Goal: Information Seeking & Learning: Learn about a topic

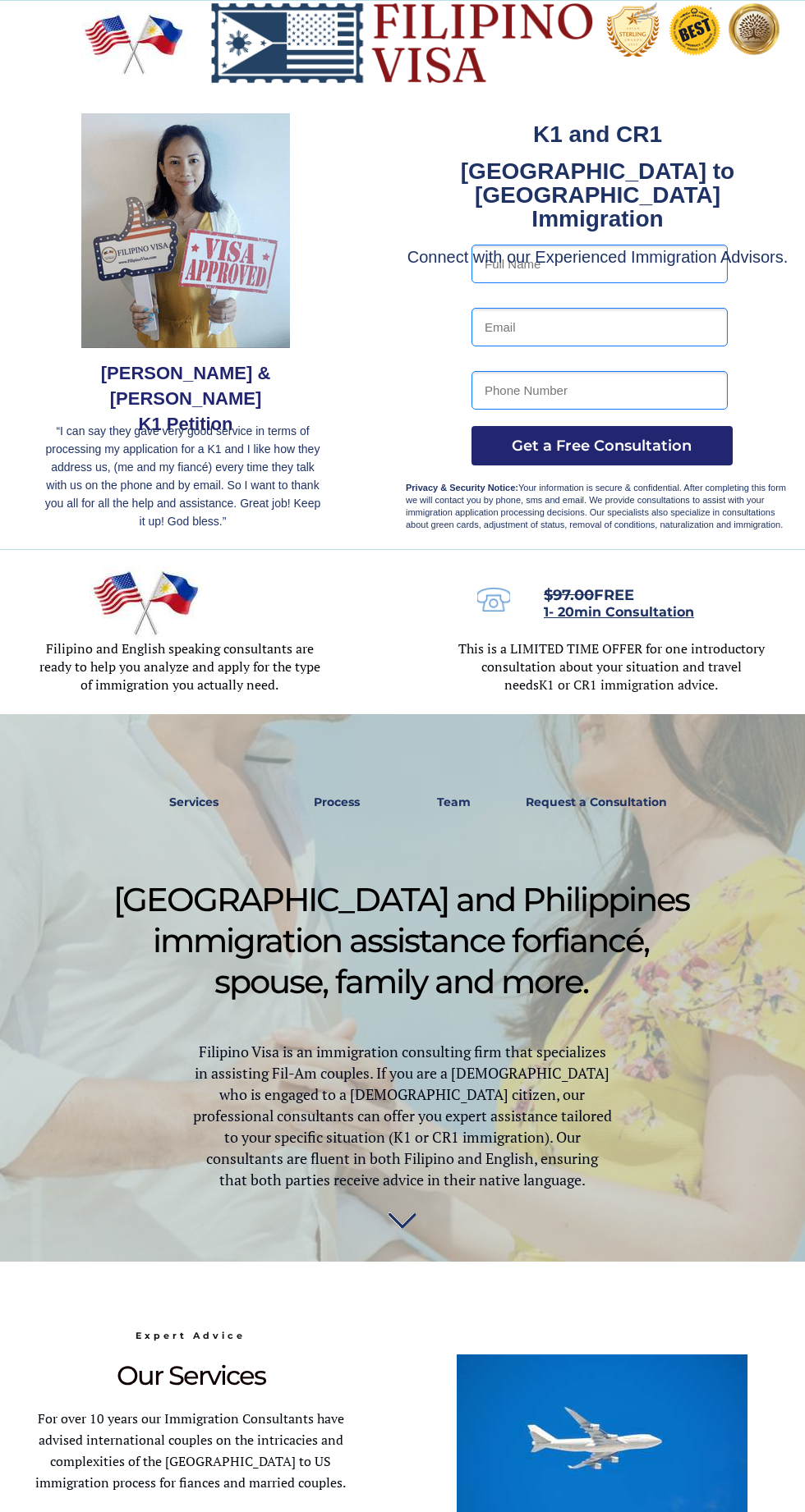
click at [405, 1062] on p "Filipino Visa is an immigration consulting firm that specializes in assisting F…" at bounding box center [402, 1117] width 422 height 149
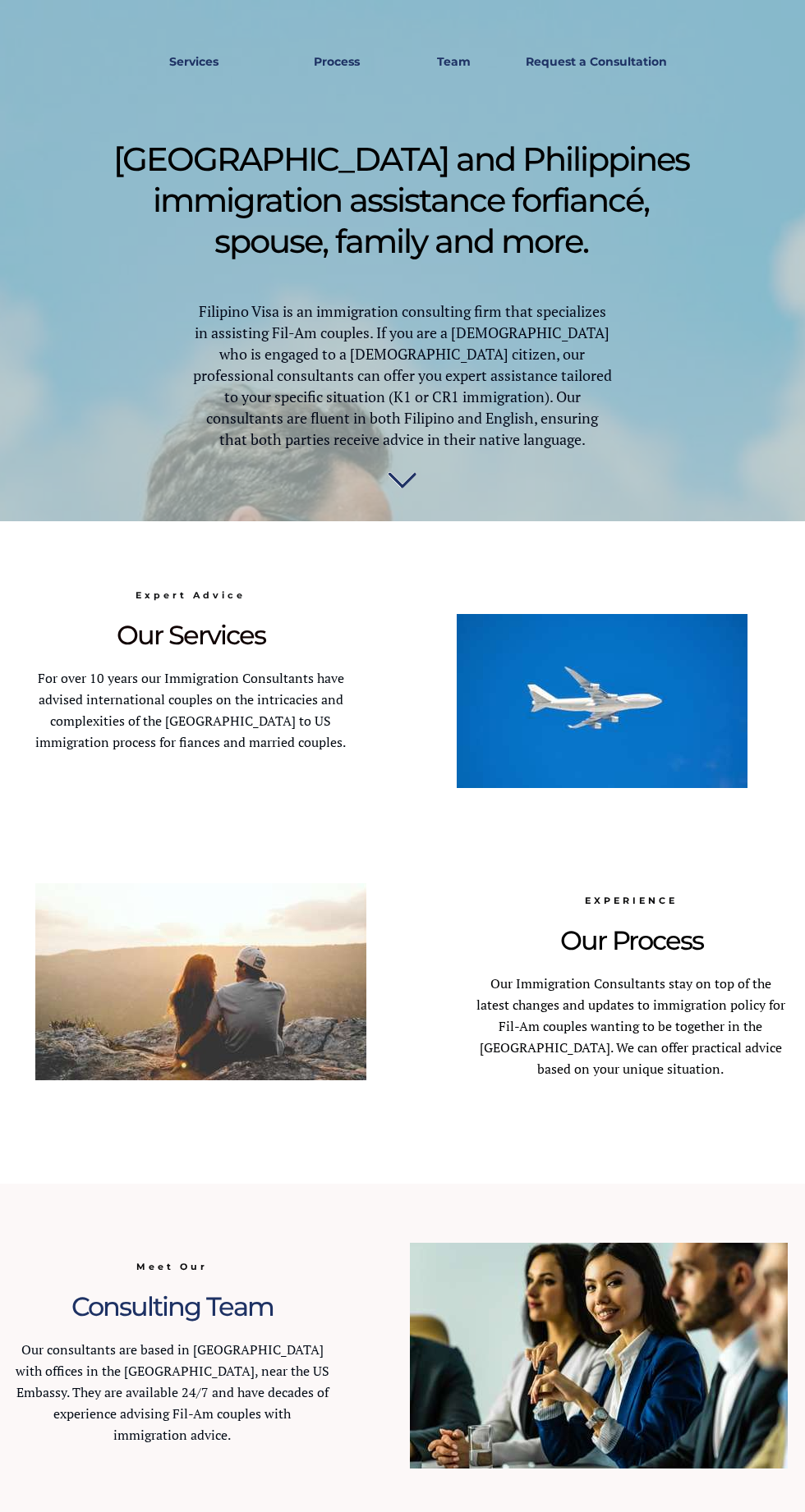
scroll to position [747, 0]
